Goal: Task Accomplishment & Management: Complete application form

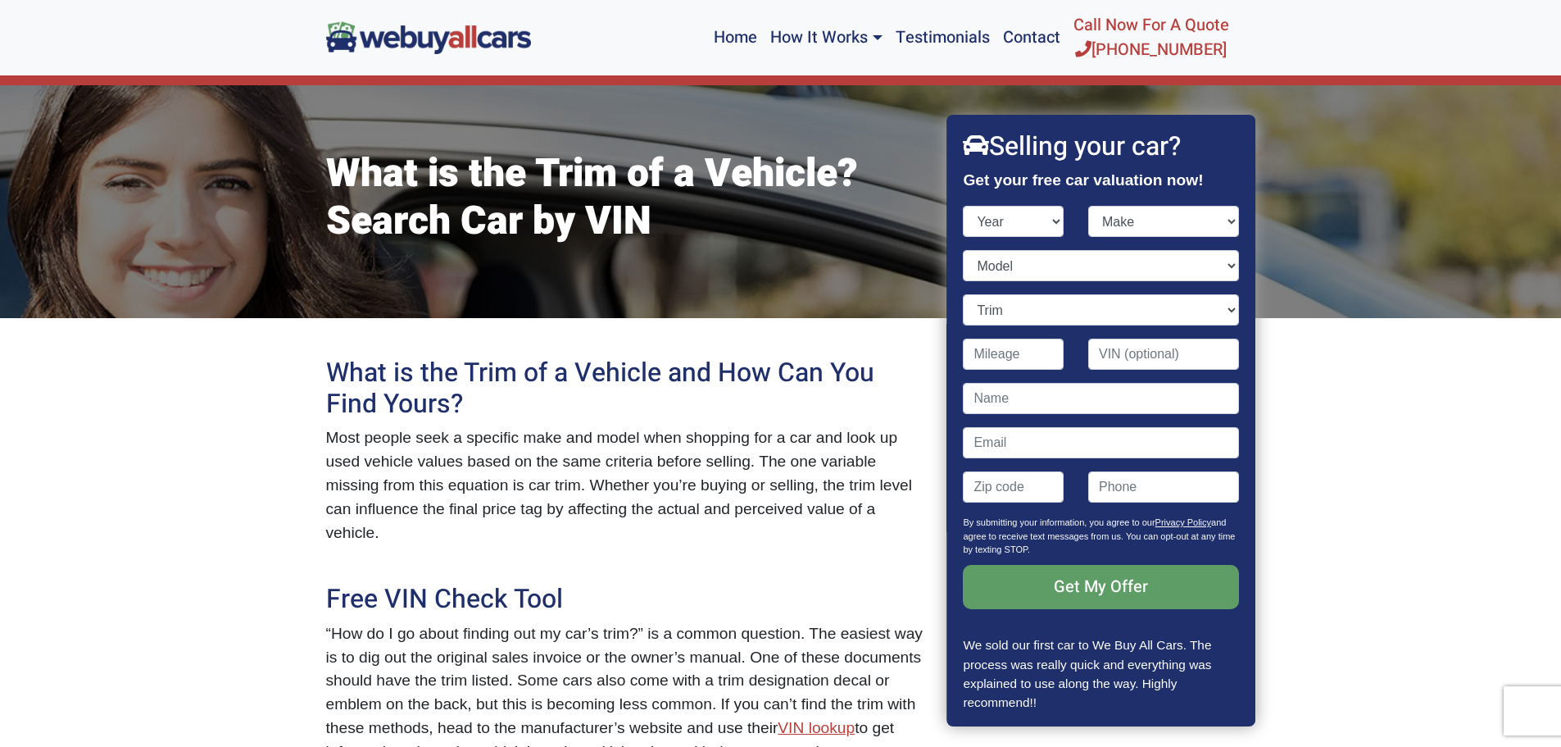
select select "2010"
click at [964, 206] on select "Year [DATE] 2024 2023 2022 2021 2020 2019 2018 2017 2016 2015 2014 2013 2012 20…" at bounding box center [1014, 221] width 101 height 31
click at [1164, 219] on select "Make" at bounding box center [1163, 221] width 151 height 31
select select "Toyota"
click at [1088, 206] on select "Make Acura Aston [PERSON_NAME] Audi Bentley BMW Buick Cadillac Chevrolet Chrysl…" at bounding box center [1163, 221] width 151 height 31
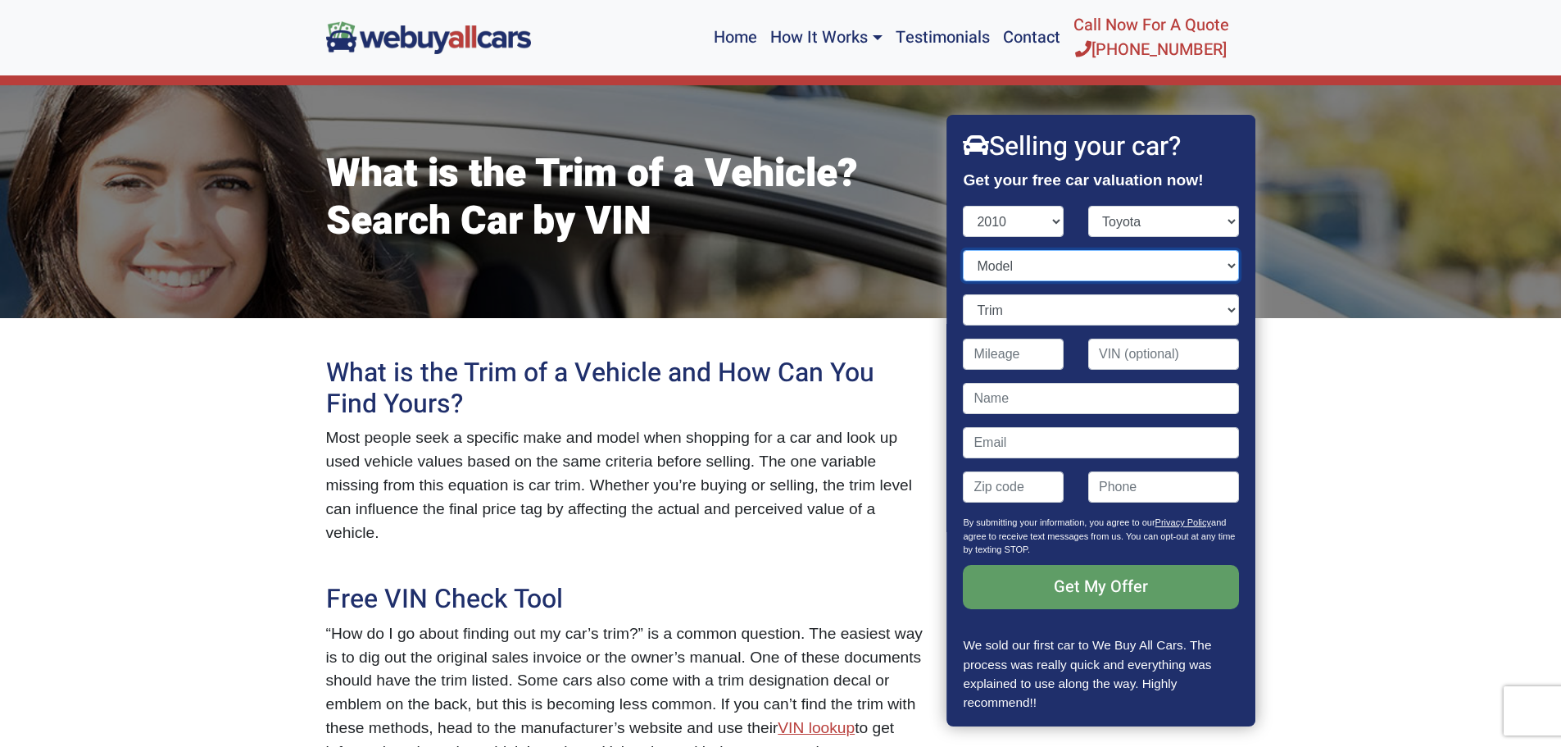
click at [1005, 261] on select "Model" at bounding box center [1101, 265] width 275 height 31
select select "Highlander"
click at [964, 250] on select "Model 4Runner Avalon Camry Camry Hybrid Corolla FJ Cruiser Highlander Highlande…" at bounding box center [1101, 265] width 275 height 31
click at [1050, 309] on select "Trim 4dr SUV (2.7L 4cyl) 4dr SUV (3.5L 6cyl) 4dr SUV AWD (3.5L 6cyl) Limited 4d…" at bounding box center [1101, 309] width 275 height 31
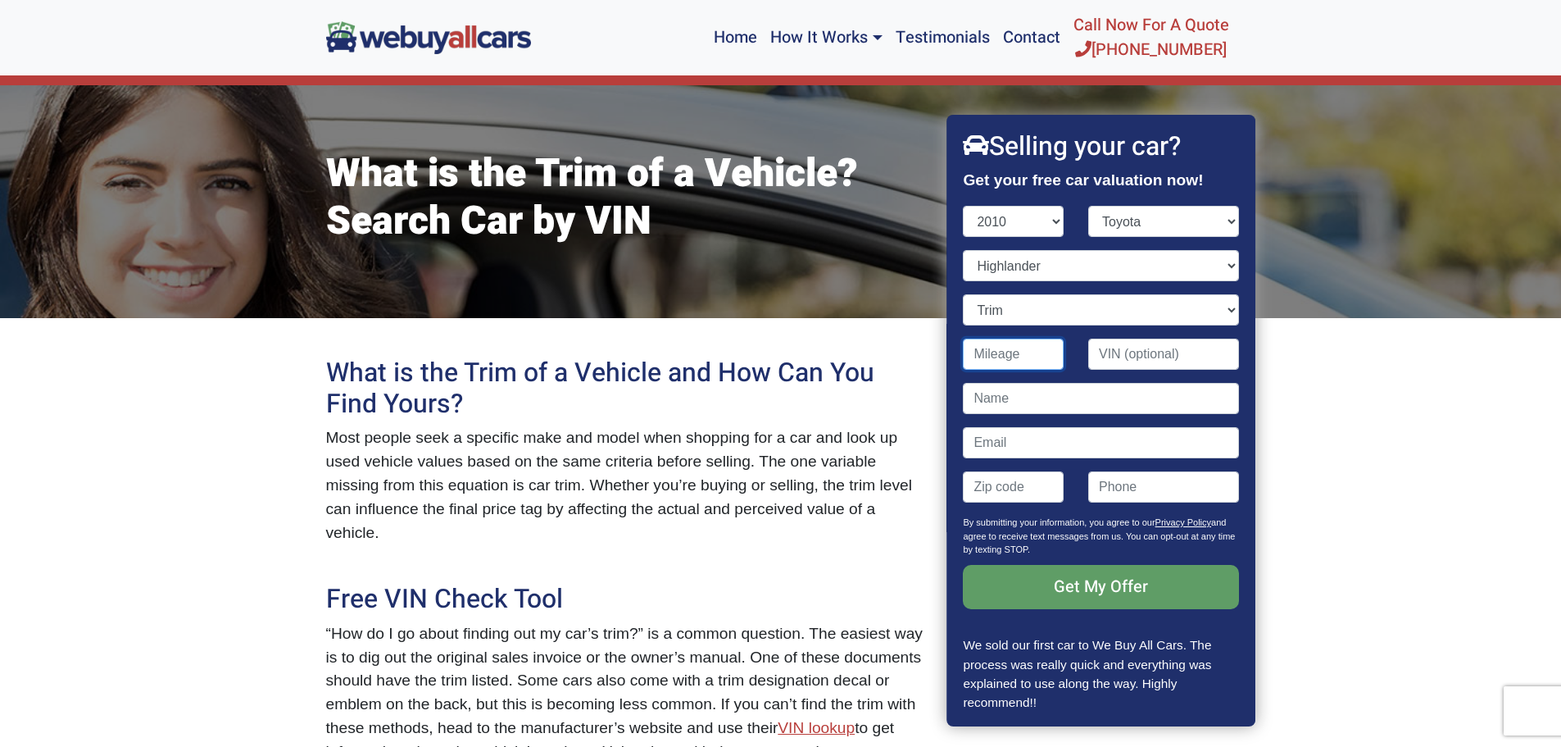
click at [1023, 358] on input "Contact form" at bounding box center [1014, 353] width 101 height 31
